Goal: Use online tool/utility: Utilize a website feature to perform a specific function

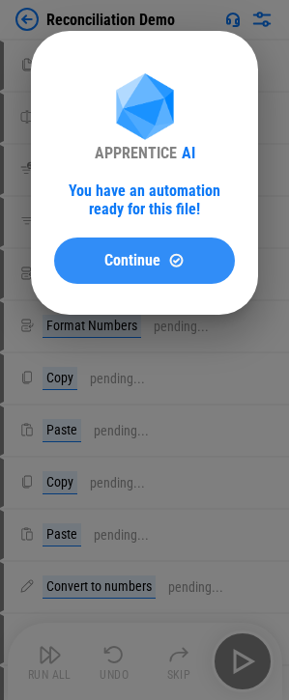
click at [139, 268] on span "Continue" at bounding box center [132, 260] width 56 height 15
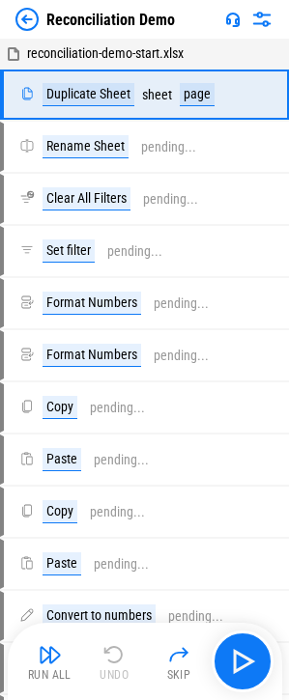
click at [26, 29] on img at bounding box center [26, 19] width 23 height 23
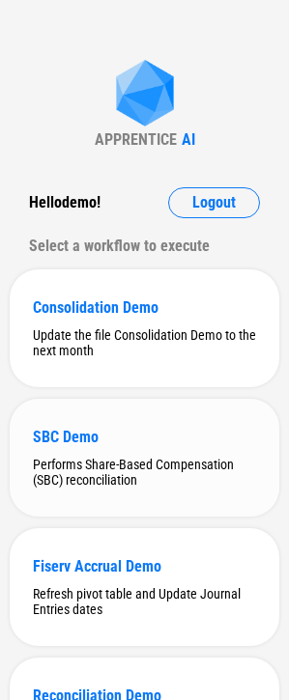
scroll to position [176, 0]
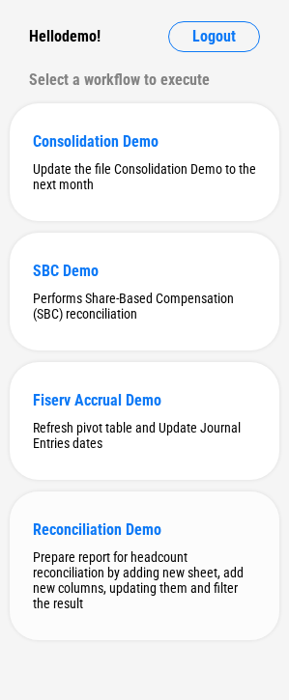
click at [73, 590] on div "Prepare report for headcount reconciliation by adding new sheet, add new column…" at bounding box center [144, 580] width 223 height 62
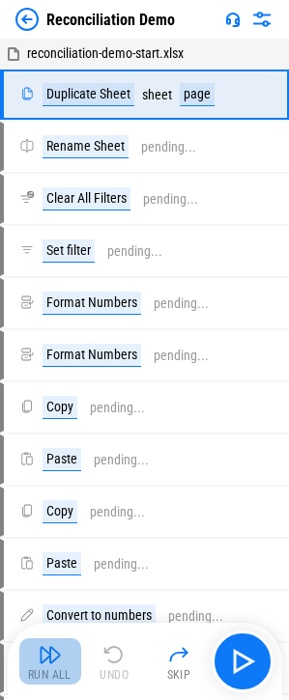
click at [44, 666] on button "Run All" at bounding box center [50, 661] width 62 height 46
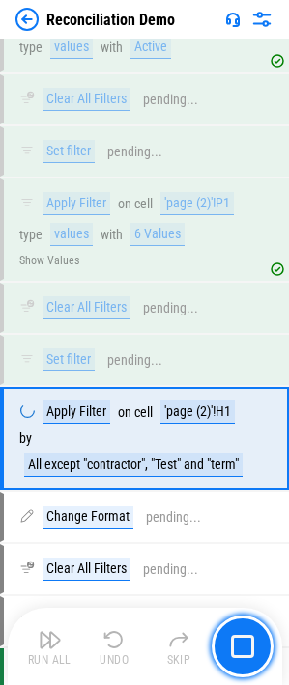
scroll to position [1640, 0]
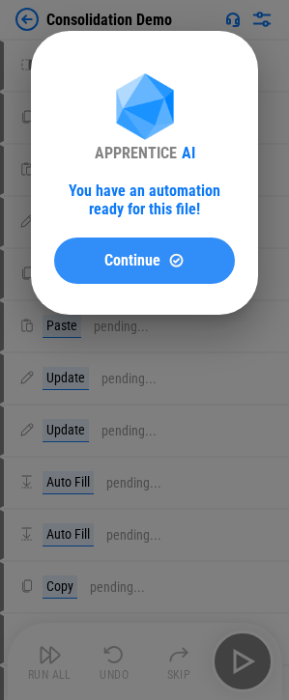
click at [99, 265] on div "Continue" at bounding box center [144, 260] width 134 height 16
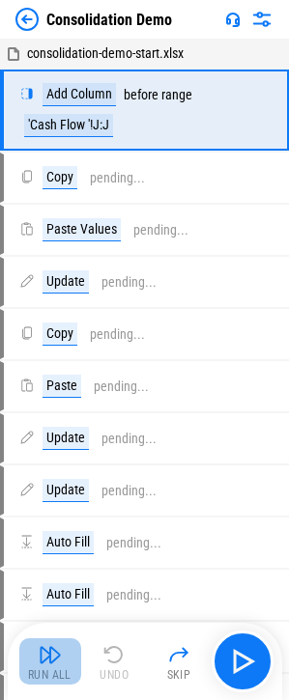
click at [45, 663] on img "button" at bounding box center [50, 654] width 23 height 23
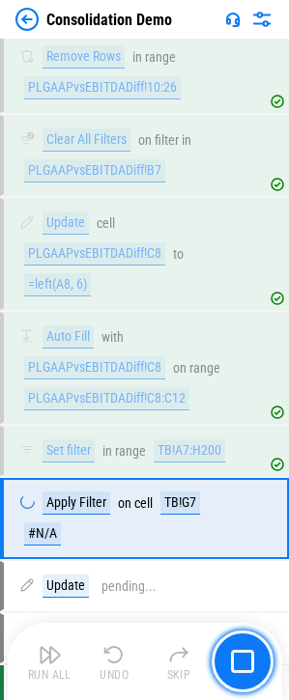
scroll to position [4657, 0]
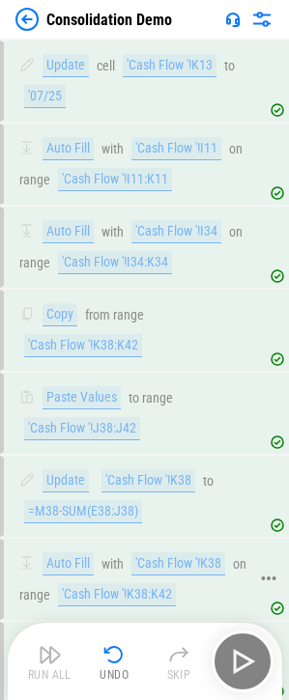
scroll to position [869, 0]
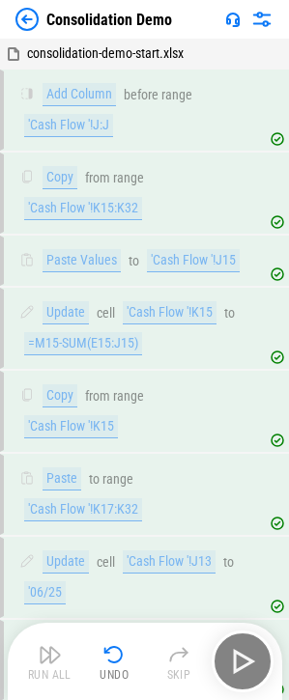
click at [36, 27] on img at bounding box center [26, 19] width 23 height 23
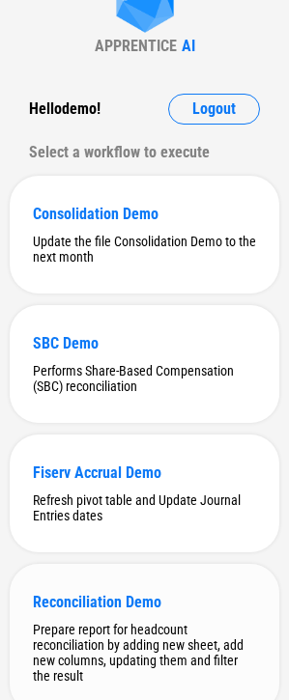
scroll to position [176, 0]
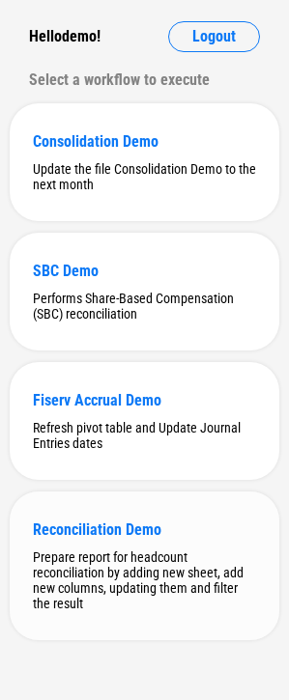
click at [128, 561] on div "Prepare report for headcount reconciliation by adding new sheet, add new column…" at bounding box center [144, 580] width 223 height 62
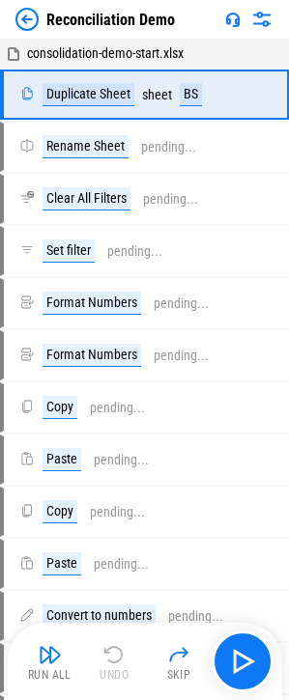
click at [26, 28] on img at bounding box center [26, 19] width 23 height 23
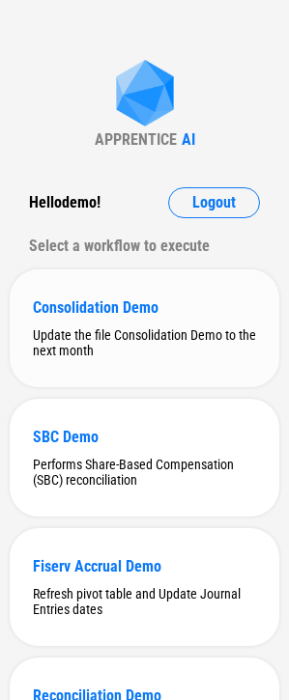
click at [53, 334] on div "Update the file Consolidation Demo to the next month" at bounding box center [144, 342] width 223 height 31
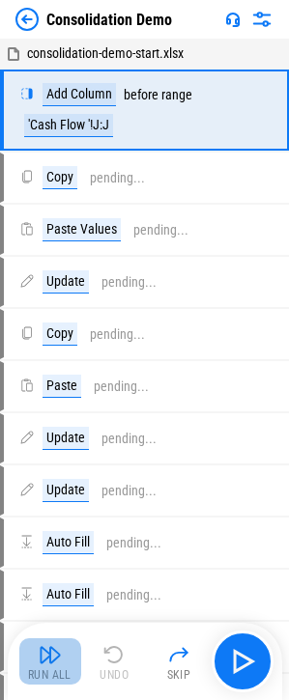
click at [56, 675] on div "Run All" at bounding box center [49, 675] width 43 height 12
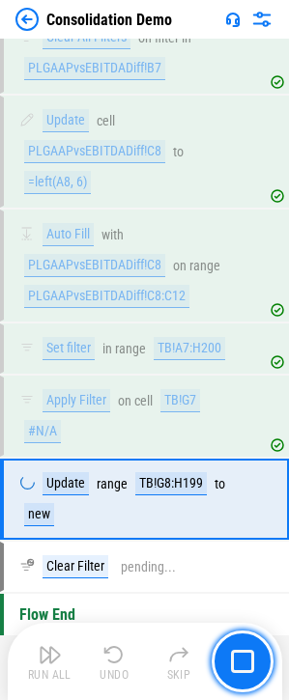
scroll to position [4688, 0]
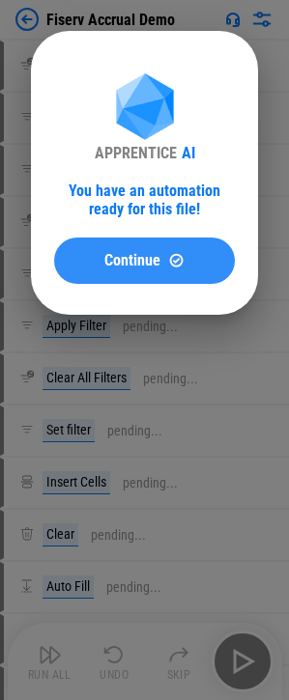
click at [141, 281] on button "Continue" at bounding box center [144, 260] width 181 height 46
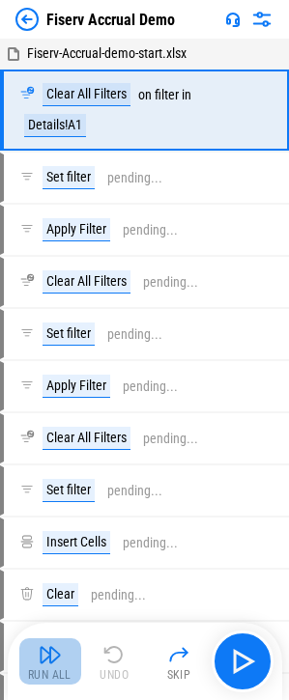
click at [56, 664] on img "button" at bounding box center [50, 654] width 23 height 23
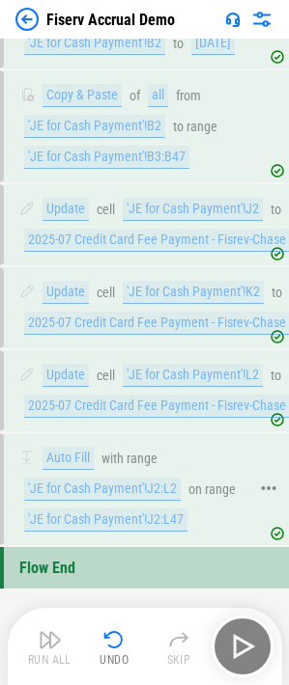
scroll to position [4070, 0]
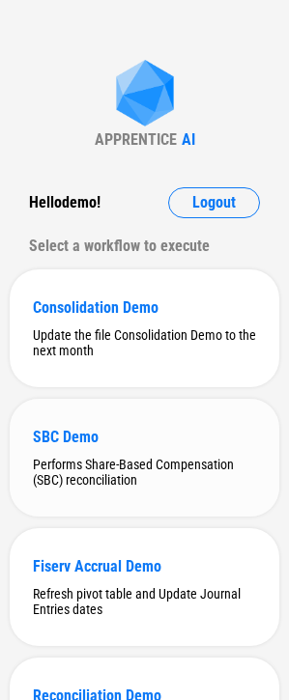
click at [106, 448] on div "SBC Demo Performs Share-Based Compensation (SBC) reconciliation" at bounding box center [144, 458] width 269 height 118
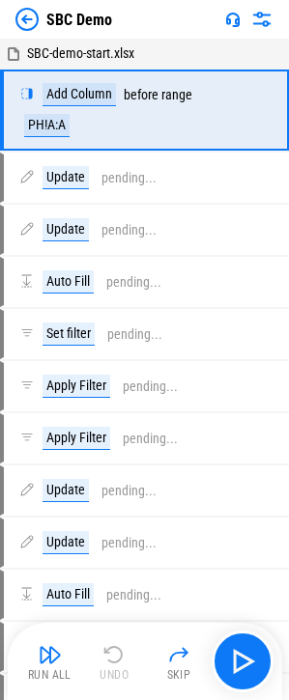
click at [46, 656] on img "button" at bounding box center [50, 654] width 23 height 23
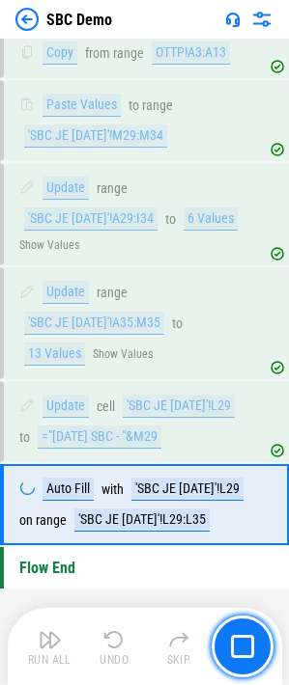
scroll to position [3994, 0]
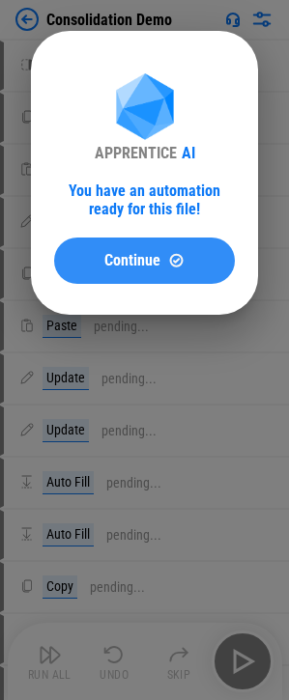
click at [140, 267] on span "Continue" at bounding box center [132, 260] width 56 height 15
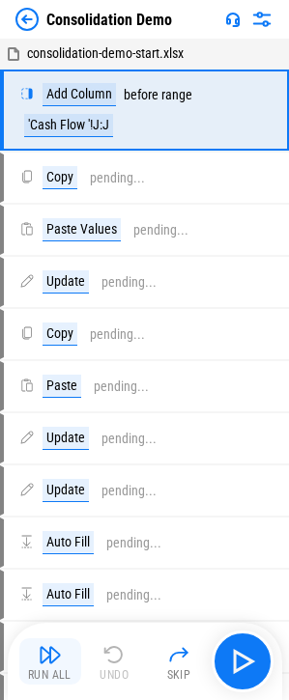
click at [58, 652] on img "button" at bounding box center [50, 654] width 23 height 23
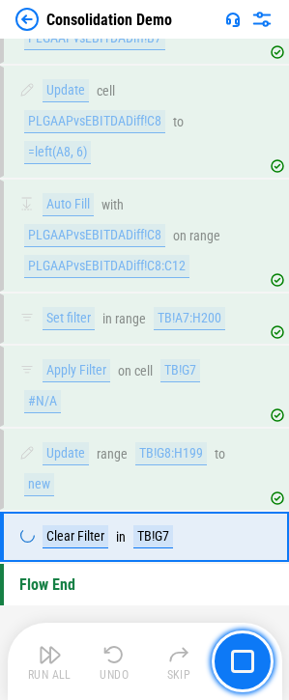
scroll to position [4688, 0]
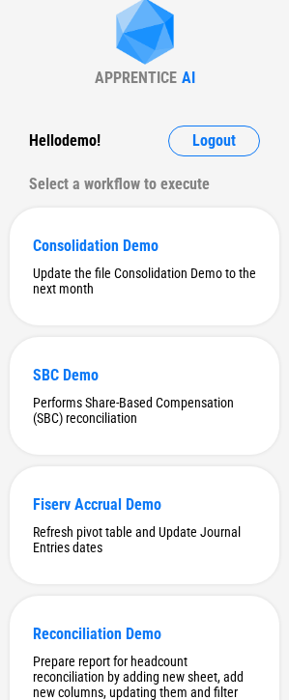
scroll to position [97, 0]
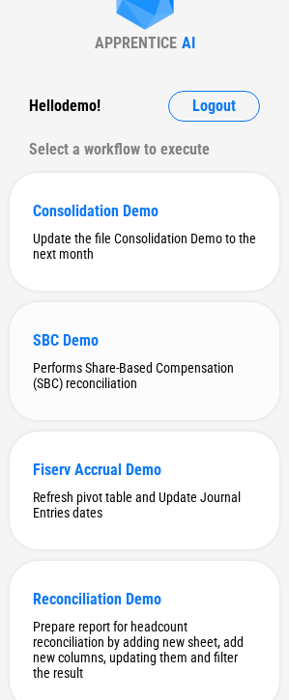
click at [133, 407] on div "SBC Demo Performs Share-Based Compensation (SBC) reconciliation" at bounding box center [144, 361] width 269 height 118
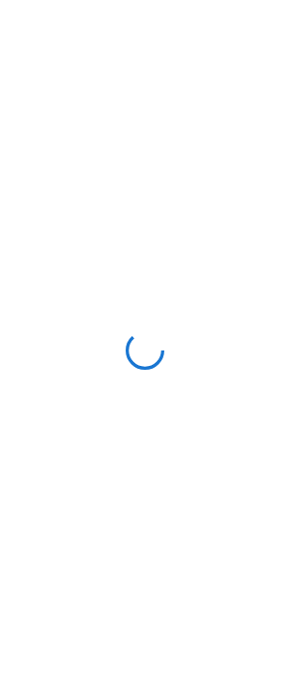
scroll to position [0, 0]
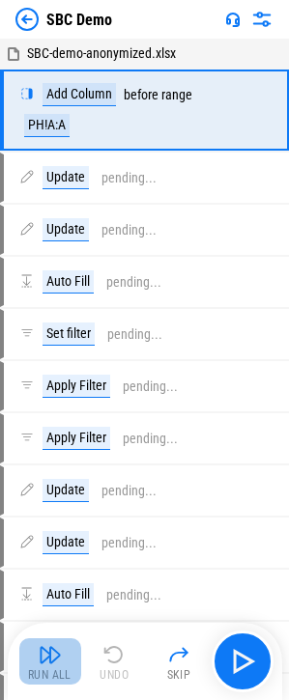
click at [52, 669] on div "Run All" at bounding box center [49, 675] width 43 height 12
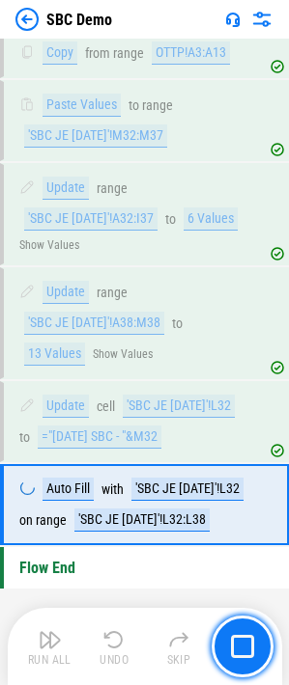
scroll to position [3999, 0]
